Goal: Browse casually

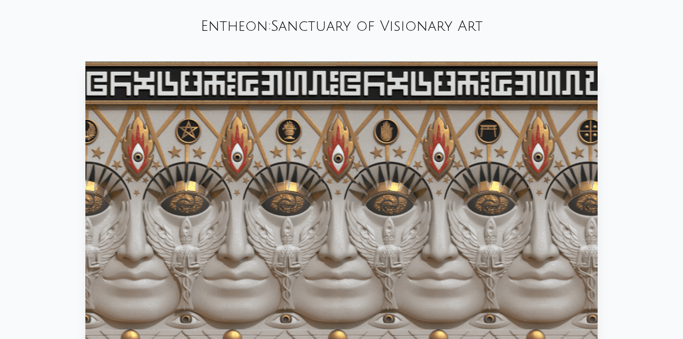
scroll to position [499, 0]
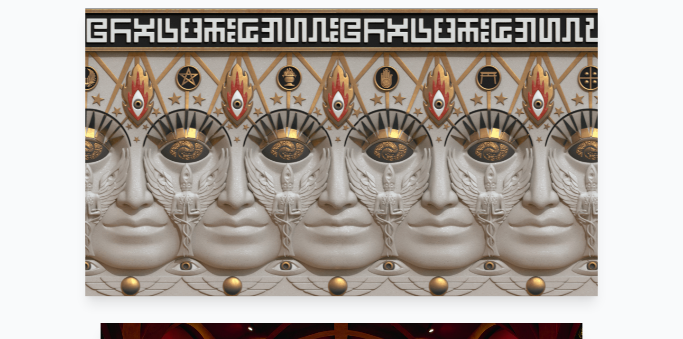
click at [308, 268] on video "Your browser does not support the video tag." at bounding box center [341, 153] width 512 height 288
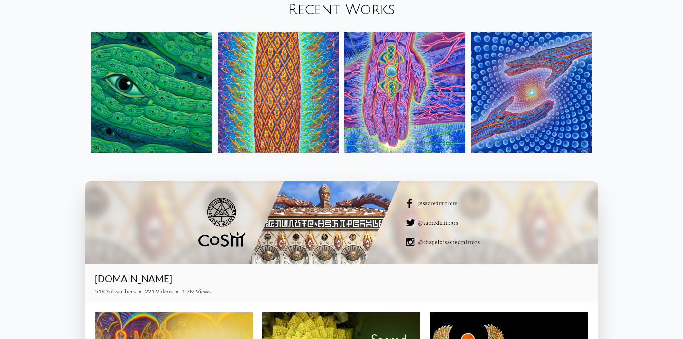
scroll to position [1151, 0]
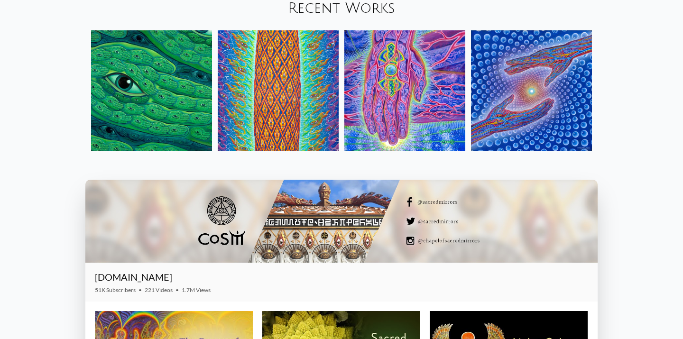
click at [358, 9] on link "Recent Works" at bounding box center [341, 8] width 107 height 16
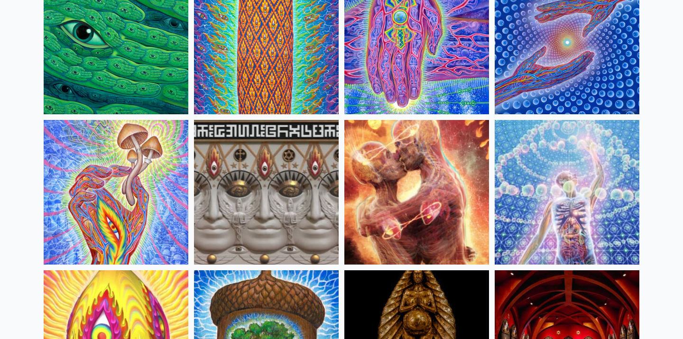
scroll to position [194, 0]
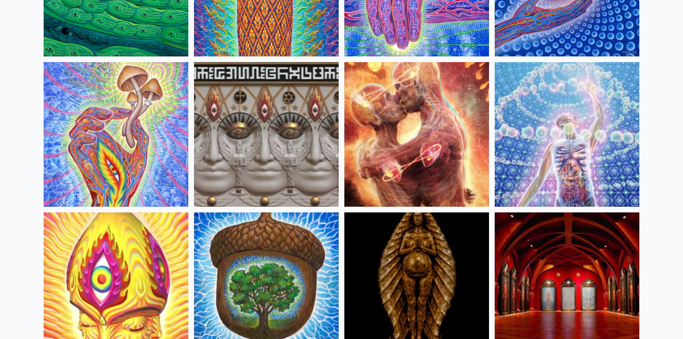
click at [376, 160] on img at bounding box center [416, 134] width 145 height 145
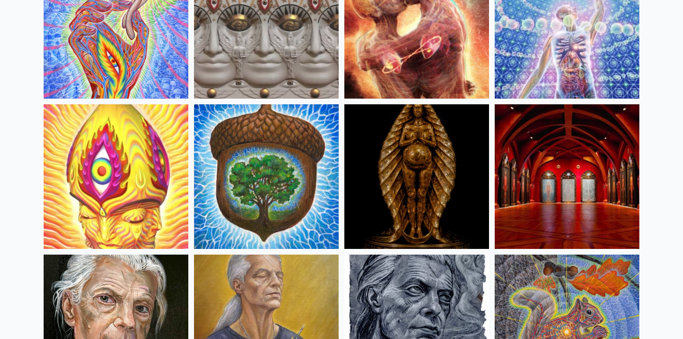
scroll to position [380, 0]
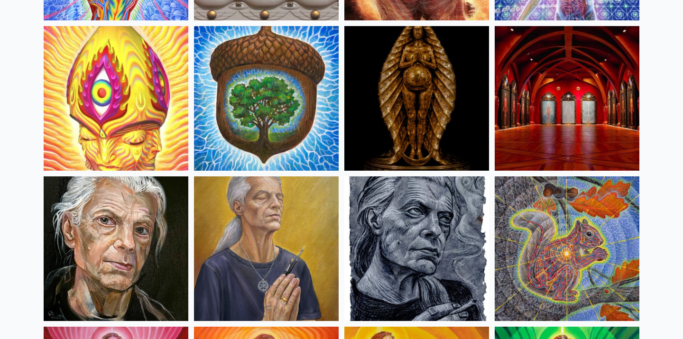
click at [557, 250] on img at bounding box center [567, 248] width 145 height 145
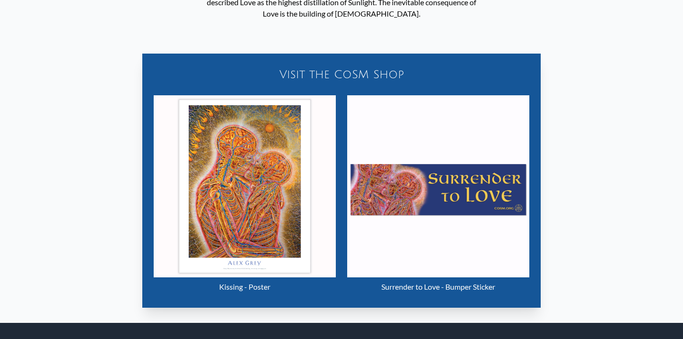
scroll to position [582, 0]
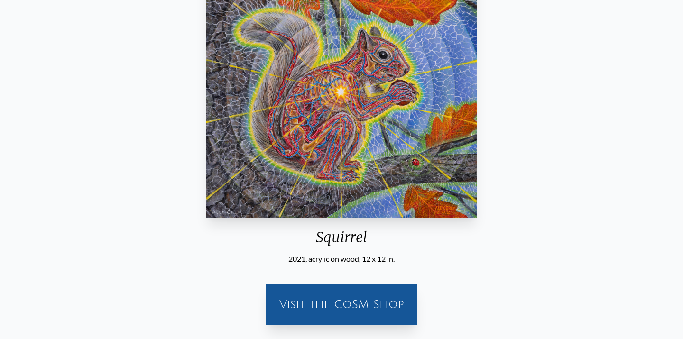
scroll to position [255, 0]
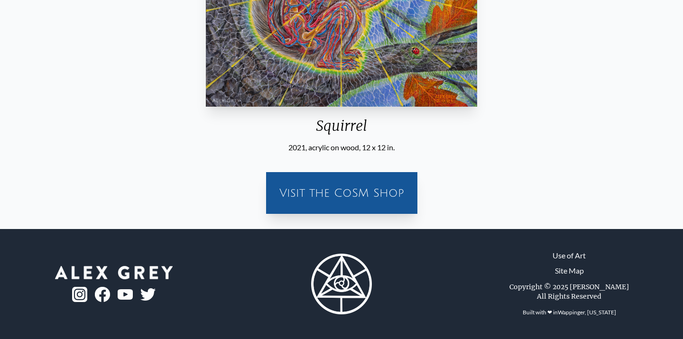
click at [355, 195] on div "Visit the CoSM Shop" at bounding box center [342, 193] width 140 height 30
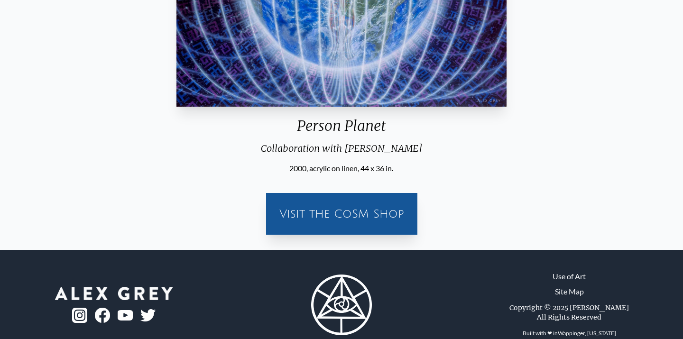
click at [355, 221] on div "Visit the CoSM Shop" at bounding box center [342, 214] width 140 height 30
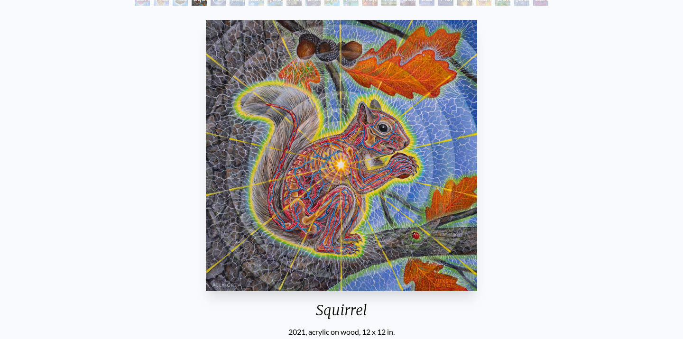
scroll to position [70, 0]
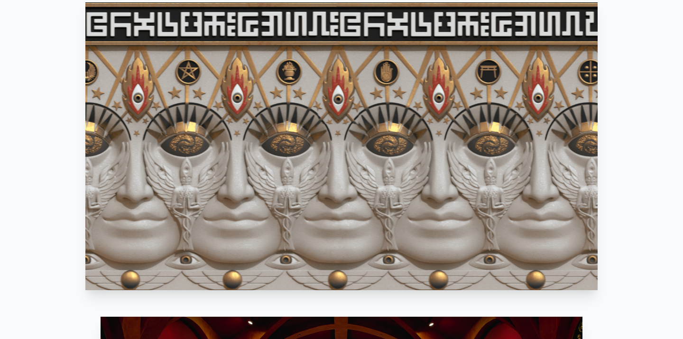
scroll to position [507, 0]
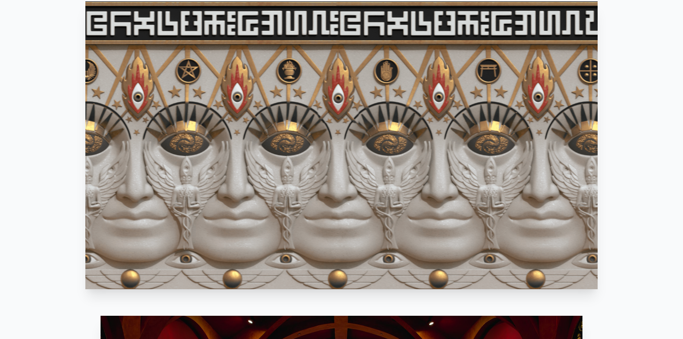
click at [378, 99] on video "Your browser does not support the video tag." at bounding box center [341, 145] width 512 height 288
